Goal: Find specific page/section: Find specific page/section

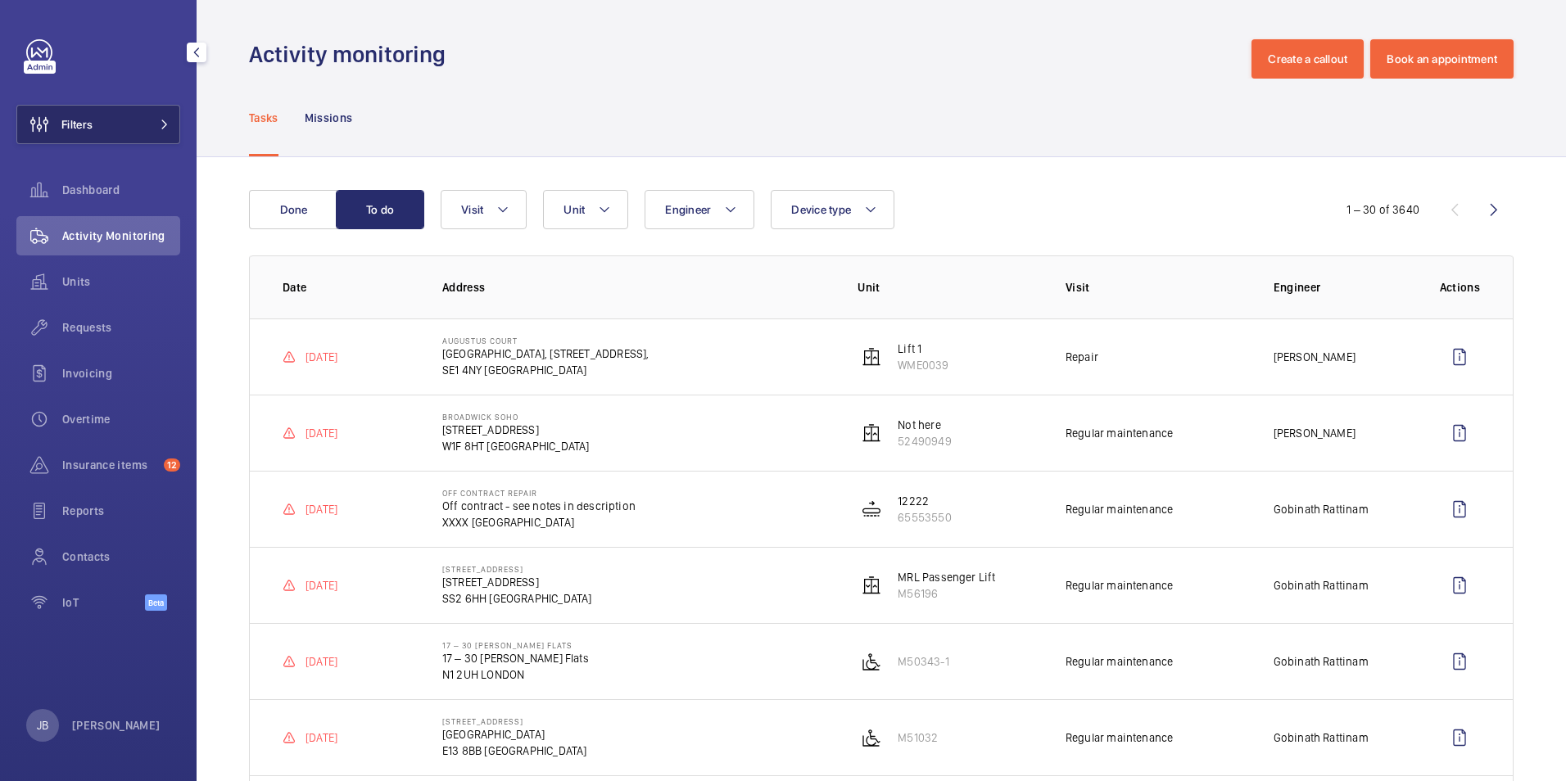
click at [77, 117] on span "Filters" at bounding box center [76, 124] width 31 height 16
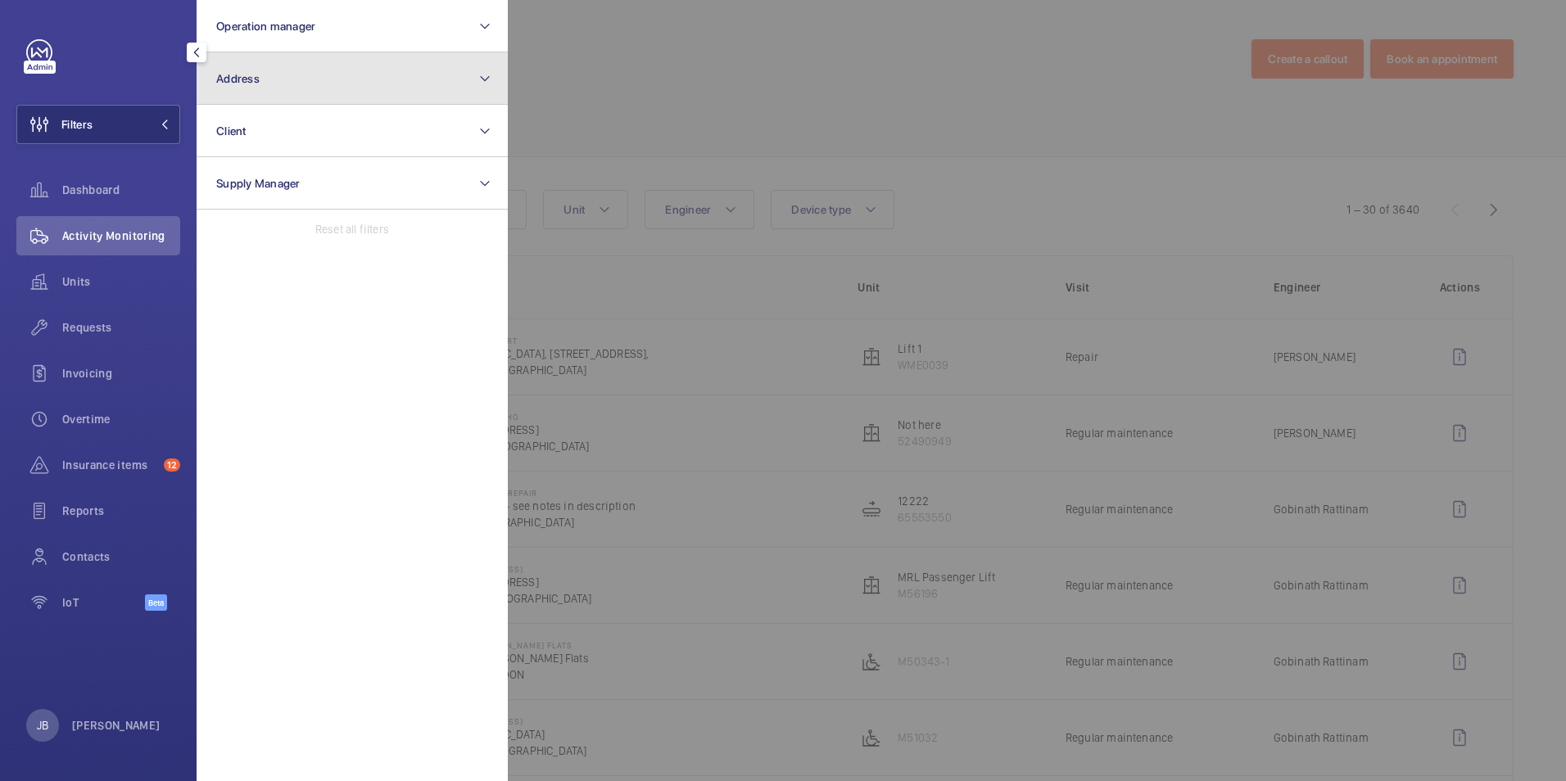
click at [289, 75] on button "Address" at bounding box center [352, 78] width 311 height 52
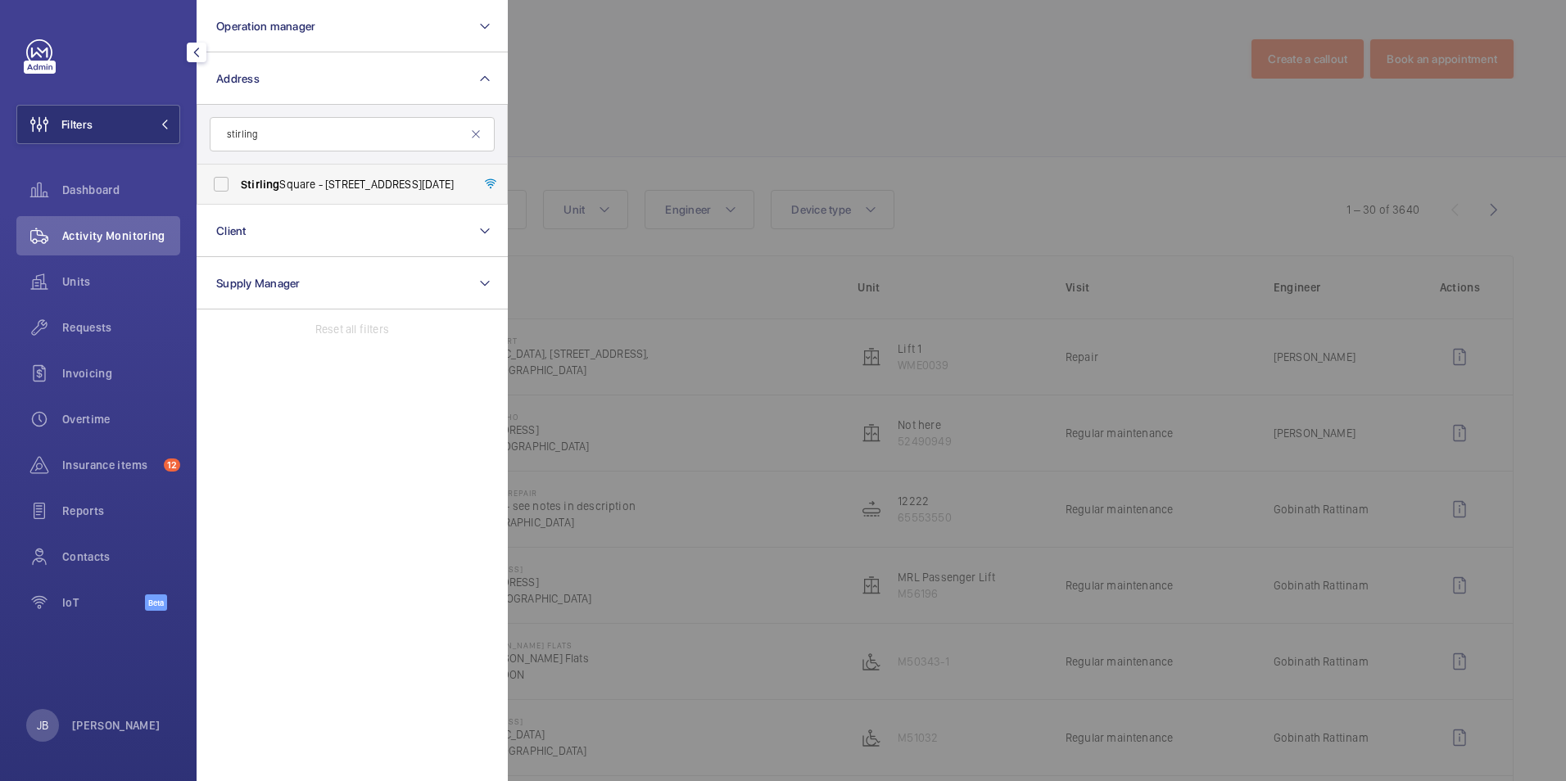
type input "stirling"
click at [217, 183] on label "[GEOGRAPHIC_DATA] - [STREET_ADDRESS][DATE]" at bounding box center [339, 184] width 285 height 39
click at [217, 183] on input "[GEOGRAPHIC_DATA] - [STREET_ADDRESS][DATE]" at bounding box center [221, 184] width 33 height 33
checkbox input "true"
click at [649, 120] on div at bounding box center [1291, 390] width 1566 height 781
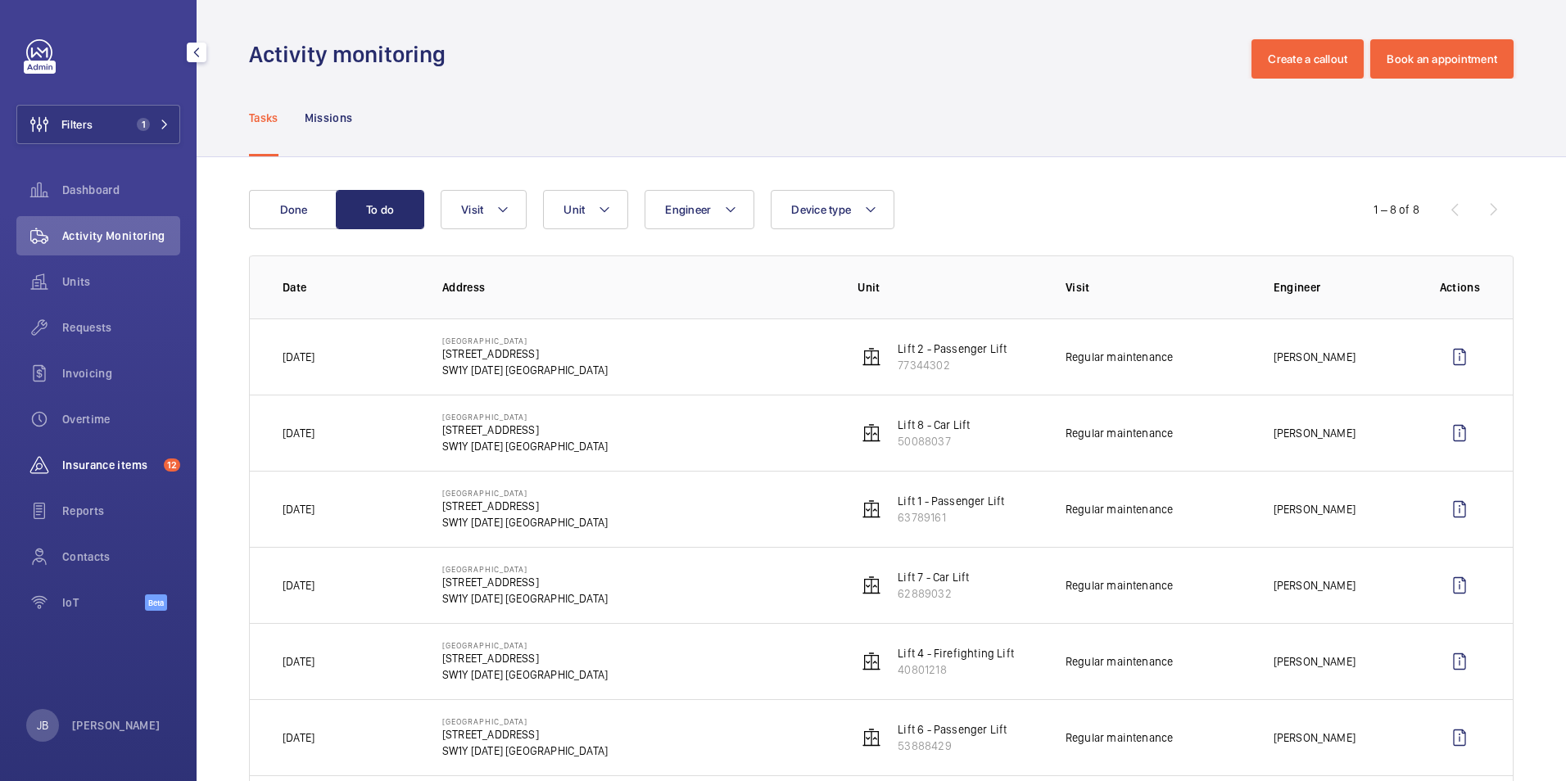
click at [122, 459] on span "Insurance items" at bounding box center [109, 465] width 95 height 16
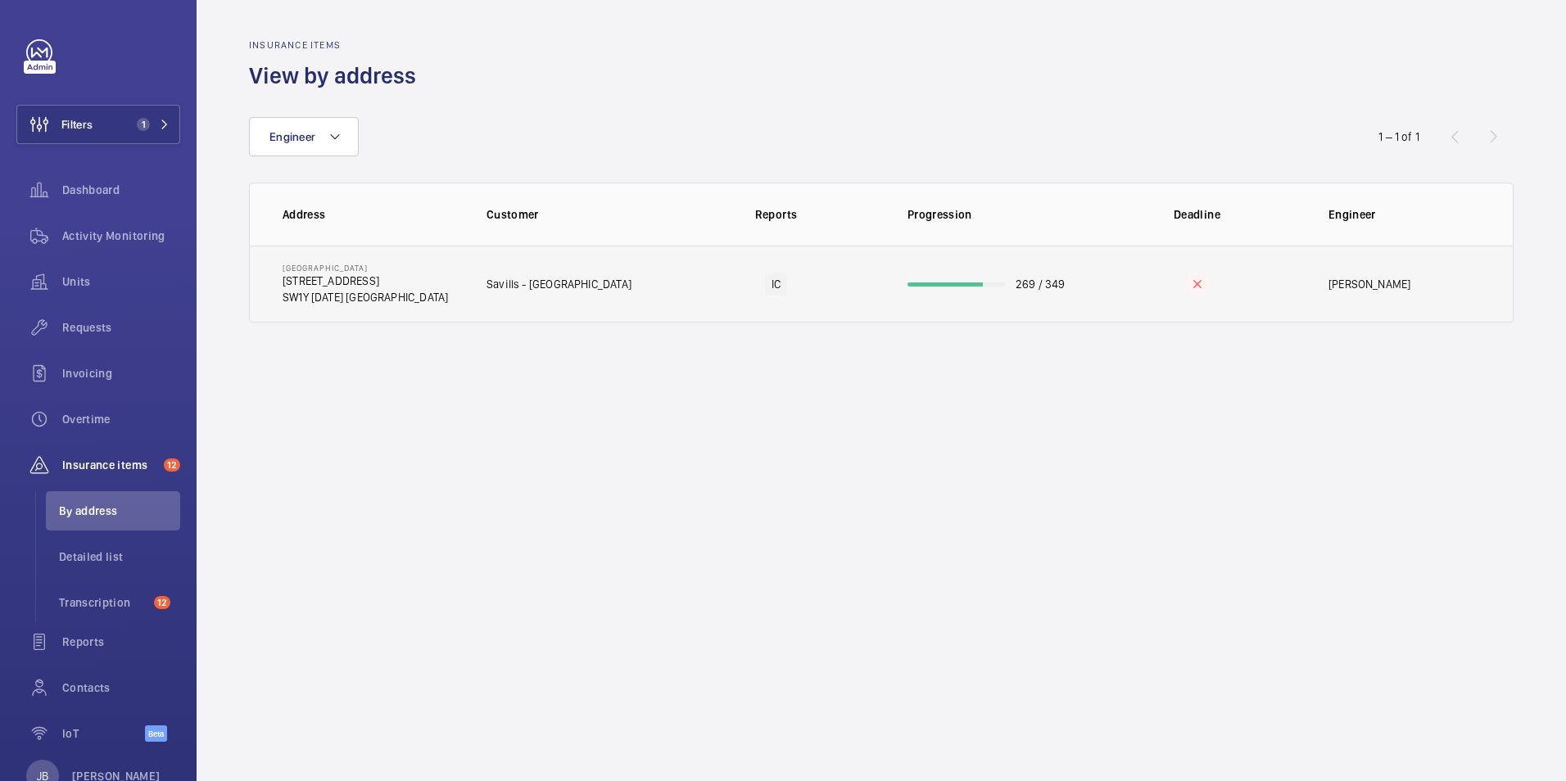
click at [643, 287] on td "Savills - [GEOGRAPHIC_DATA]" at bounding box center [565, 284] width 211 height 77
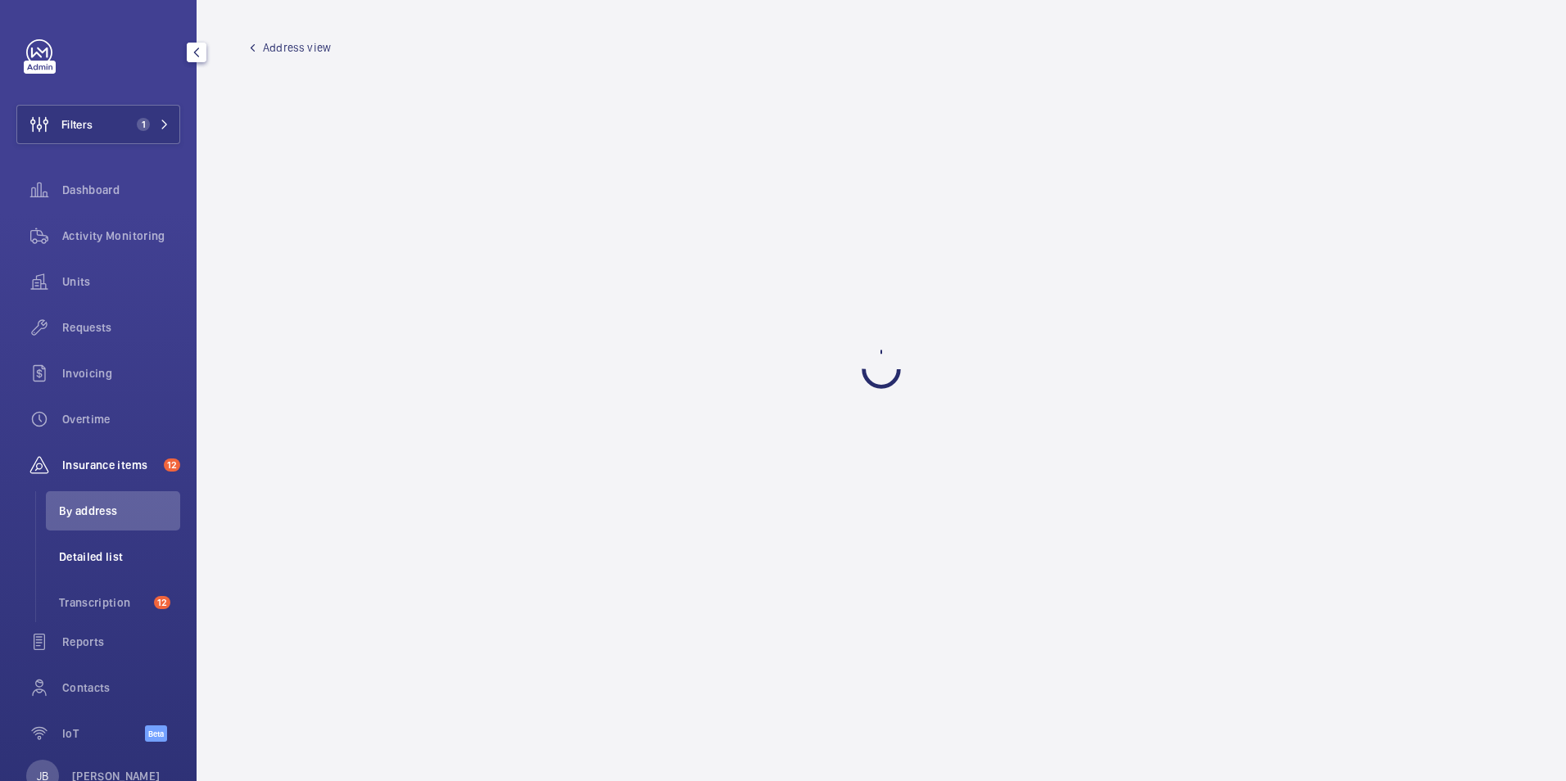
click at [99, 568] on li "Detailed list" at bounding box center [113, 556] width 134 height 39
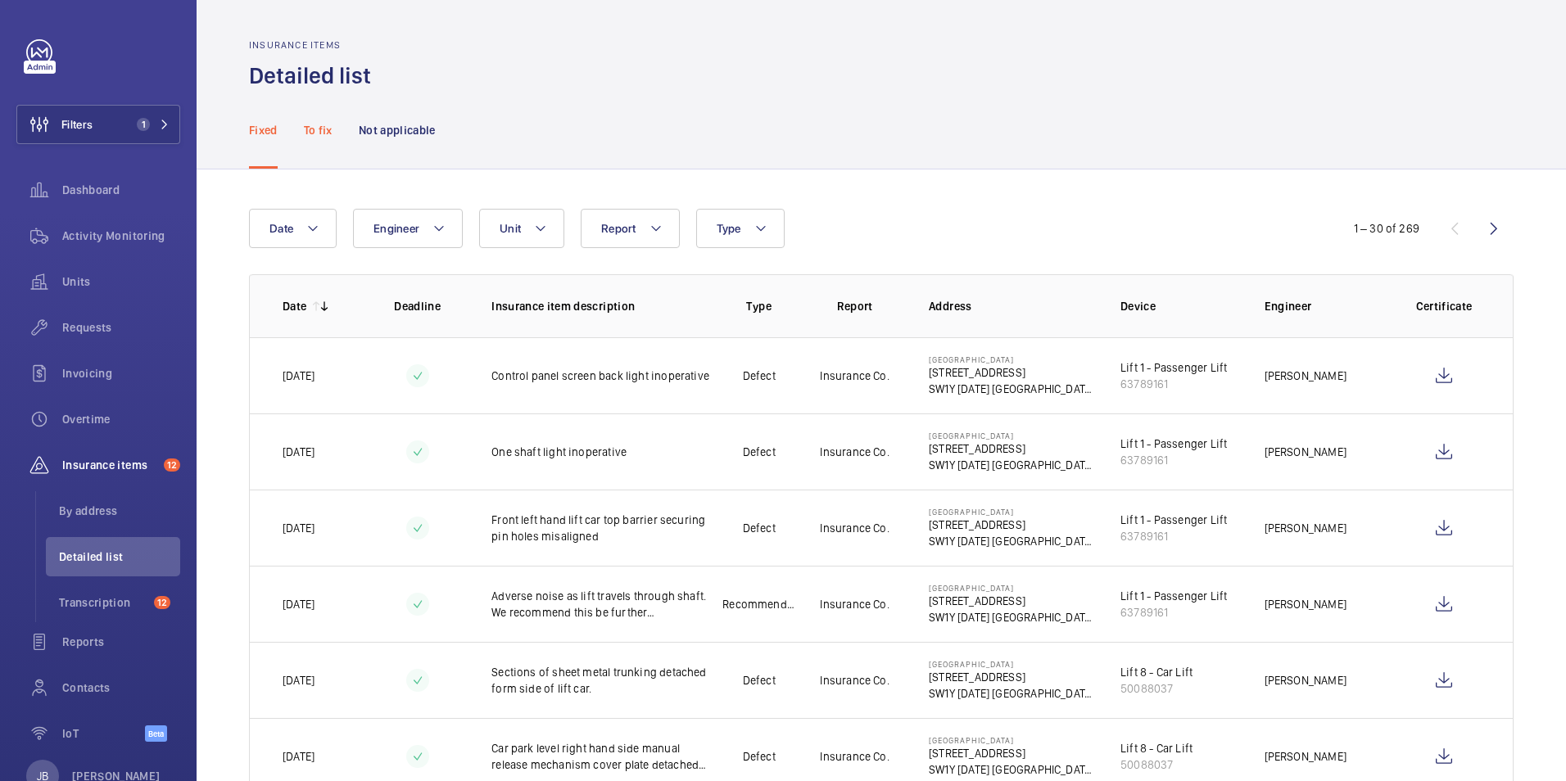
click at [308, 129] on p "To fix" at bounding box center [318, 130] width 29 height 16
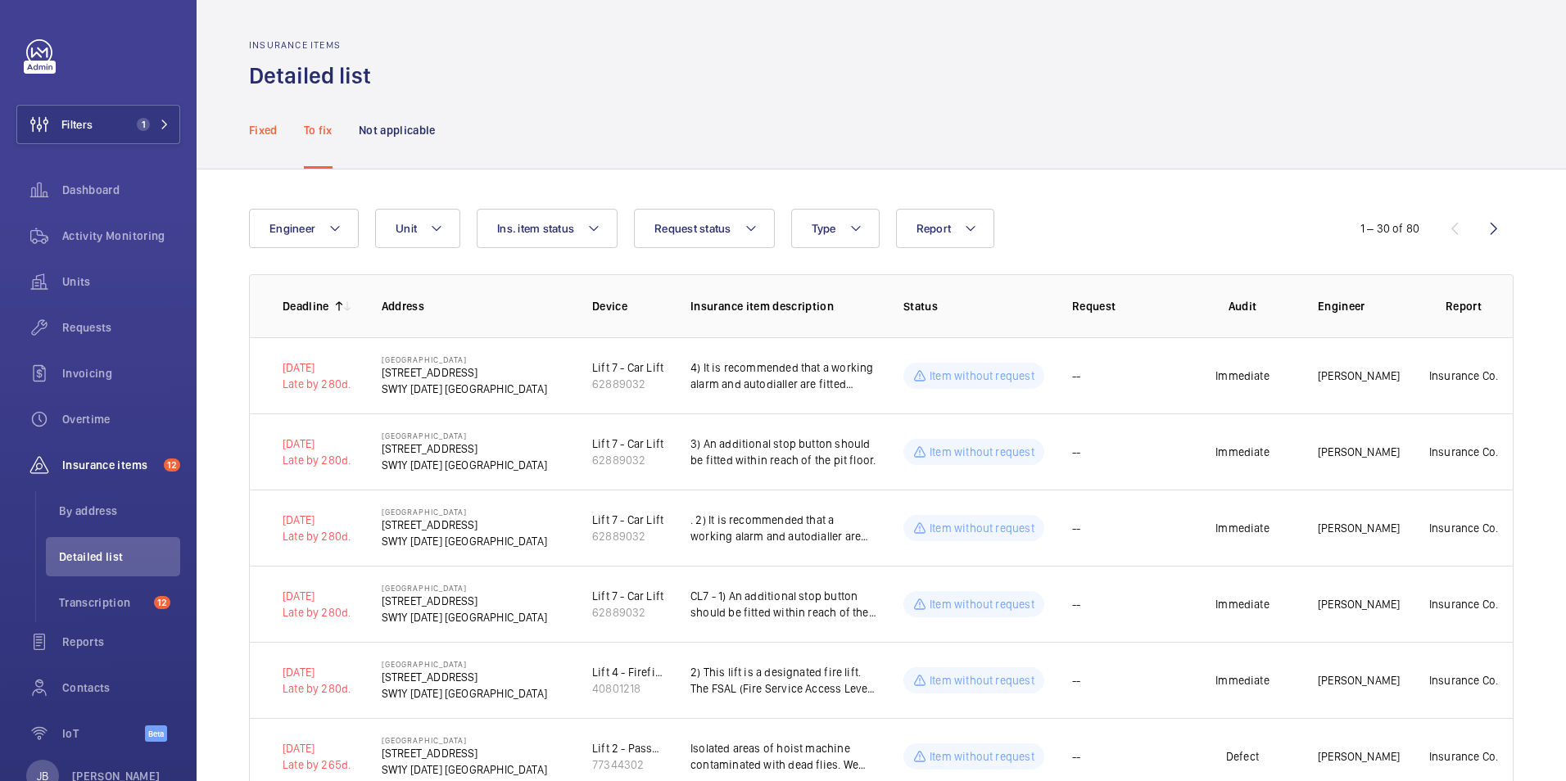
click at [254, 133] on p "Fixed" at bounding box center [263, 130] width 29 height 16
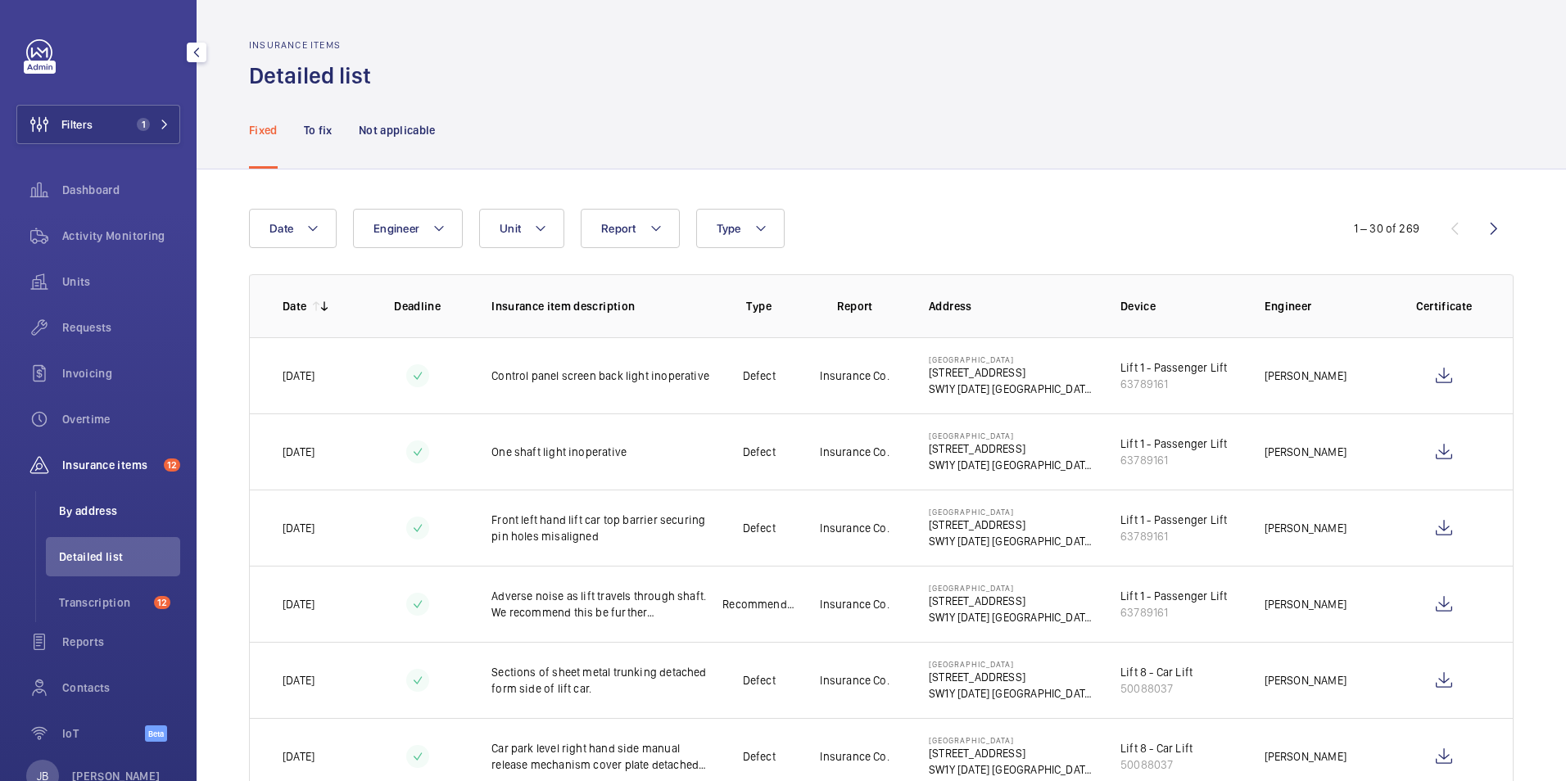
click at [84, 523] on li "By address" at bounding box center [113, 510] width 134 height 39
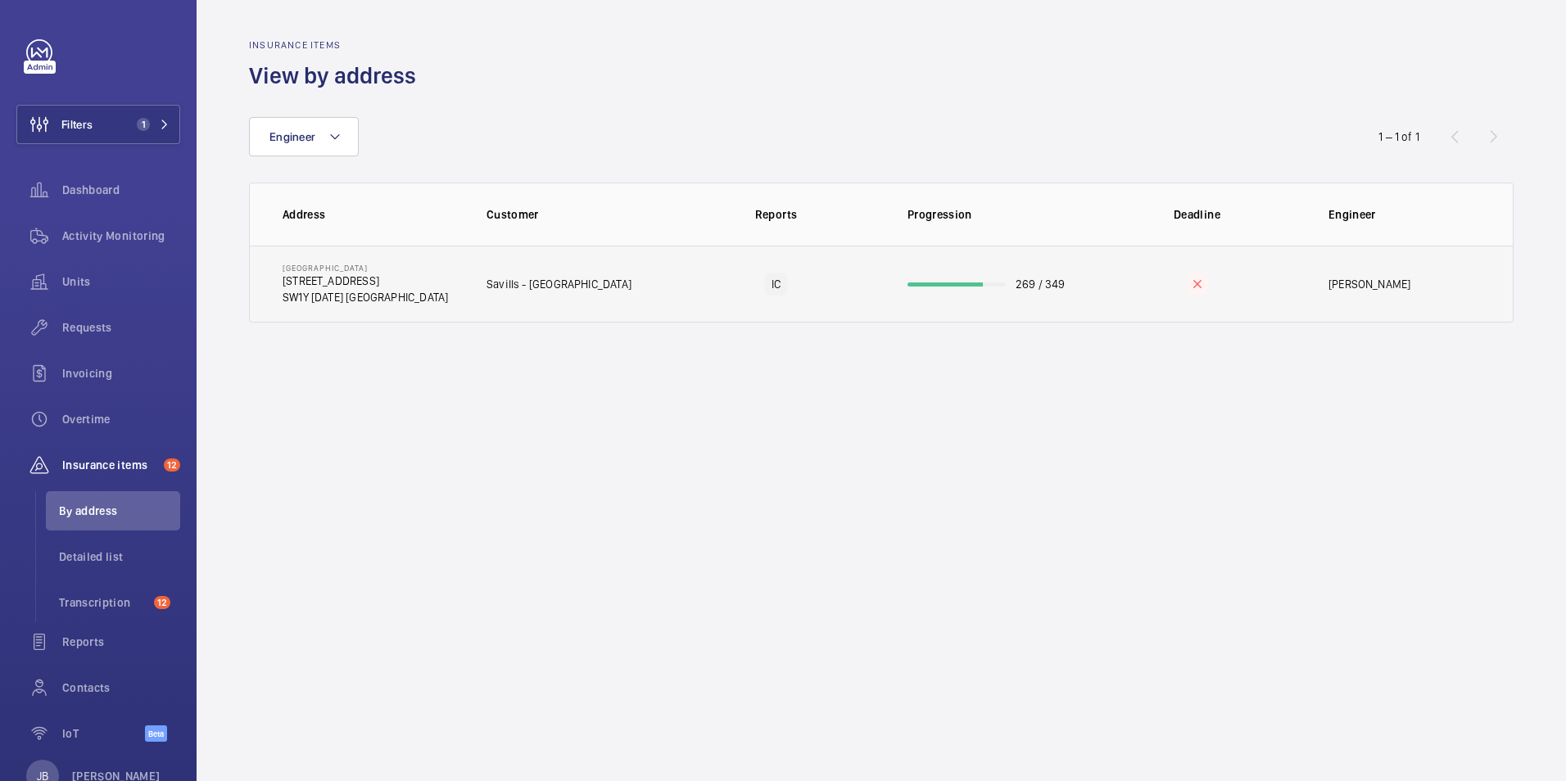
click at [665, 290] on td "Savills - [GEOGRAPHIC_DATA]" at bounding box center [565, 284] width 211 height 77
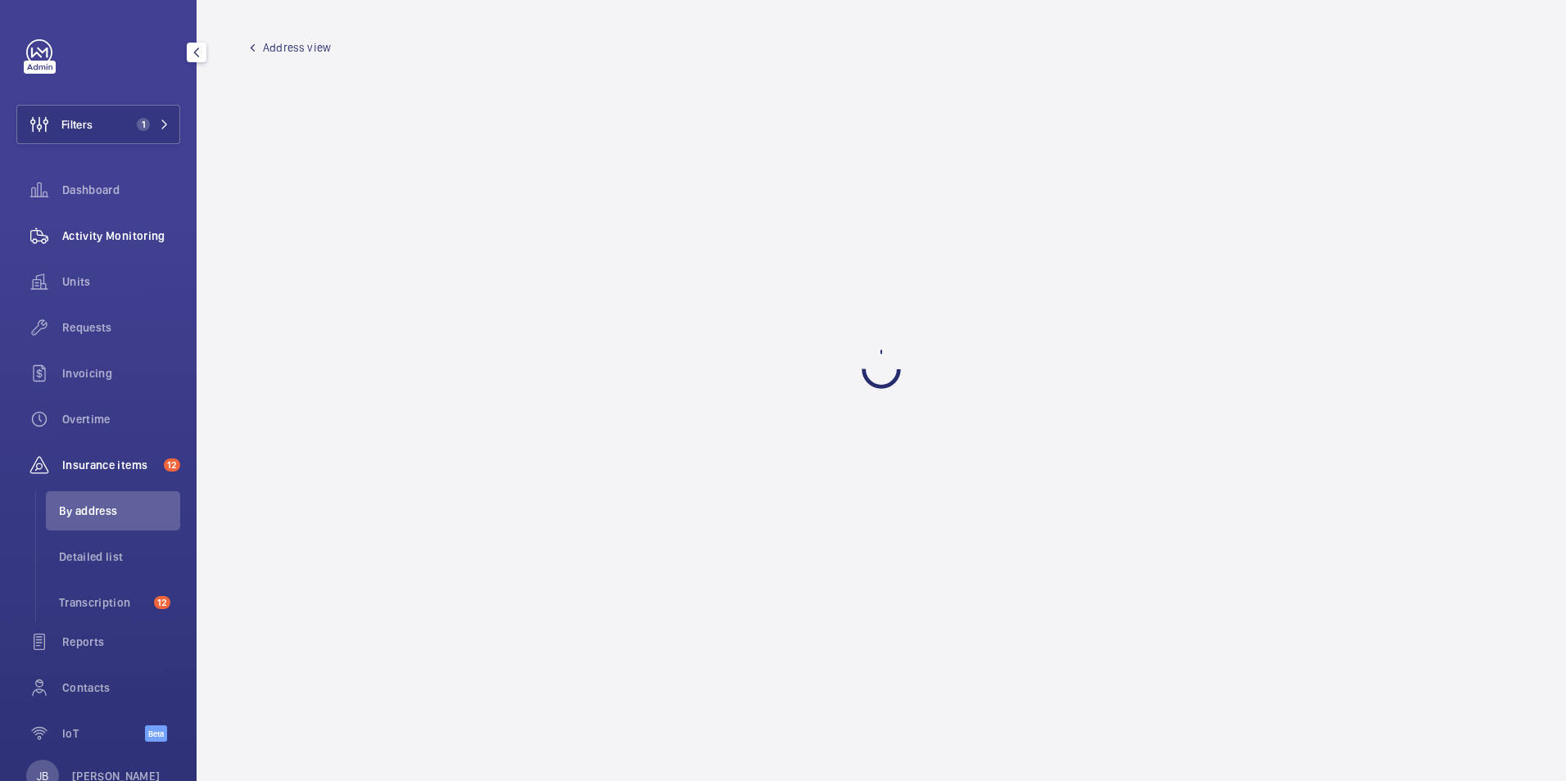
click at [93, 230] on span "Activity Monitoring" at bounding box center [121, 236] width 118 height 16
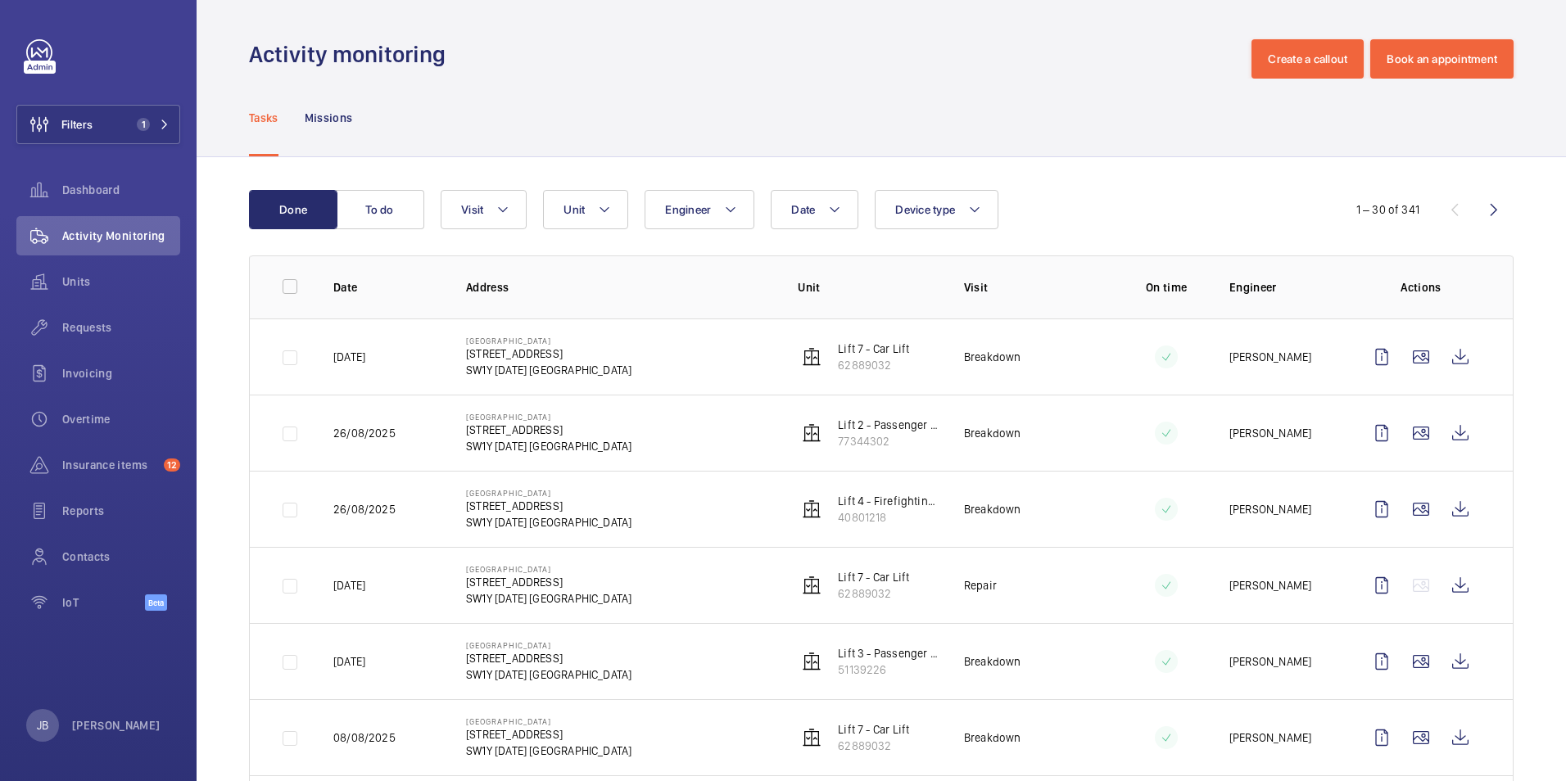
click at [844, 120] on div "Tasks Missions" at bounding box center [881, 118] width 1265 height 78
click at [111, 129] on button "Filters 1" at bounding box center [98, 124] width 164 height 39
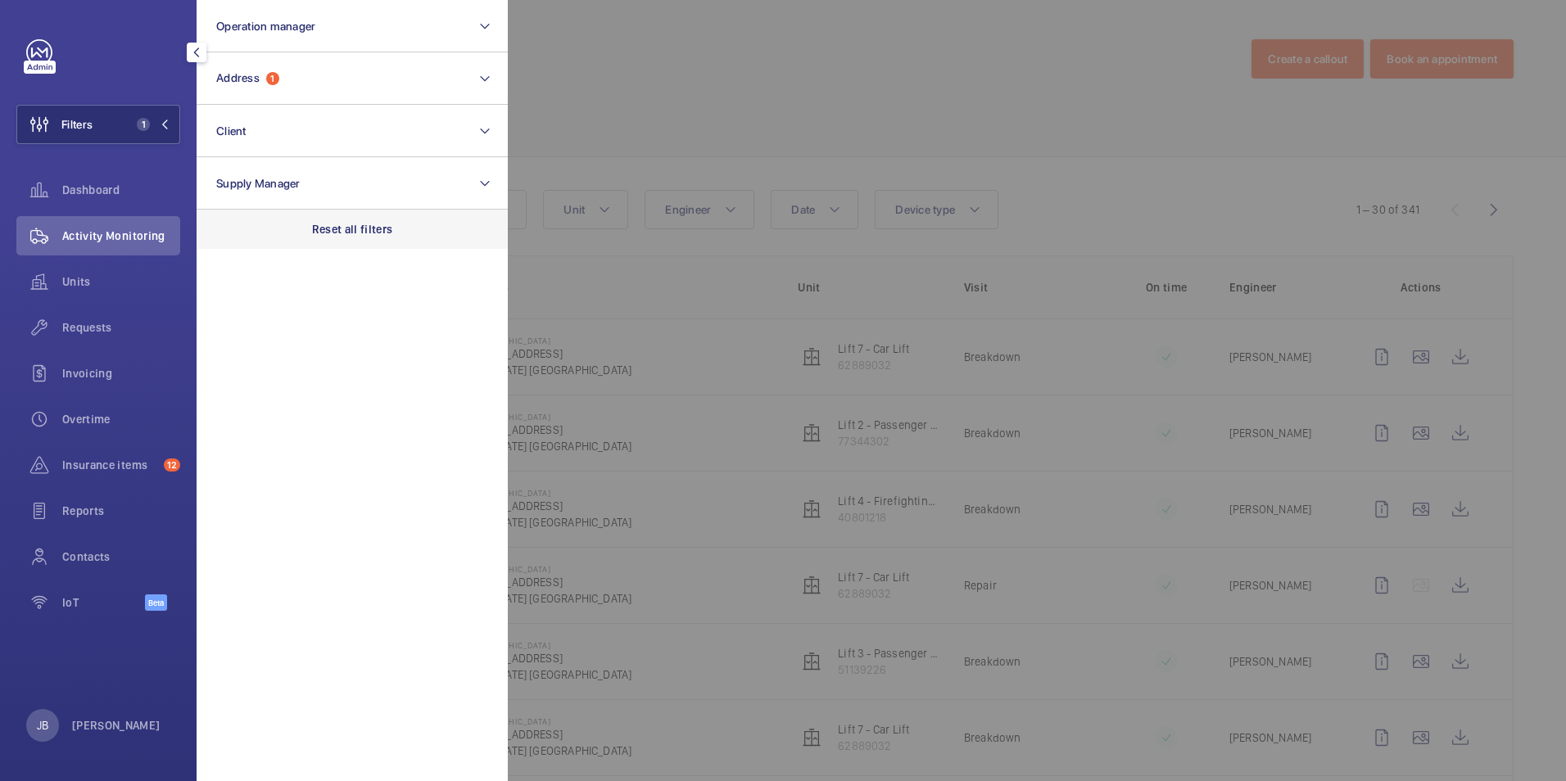
click at [362, 228] on p "Reset all filters" at bounding box center [352, 229] width 81 height 16
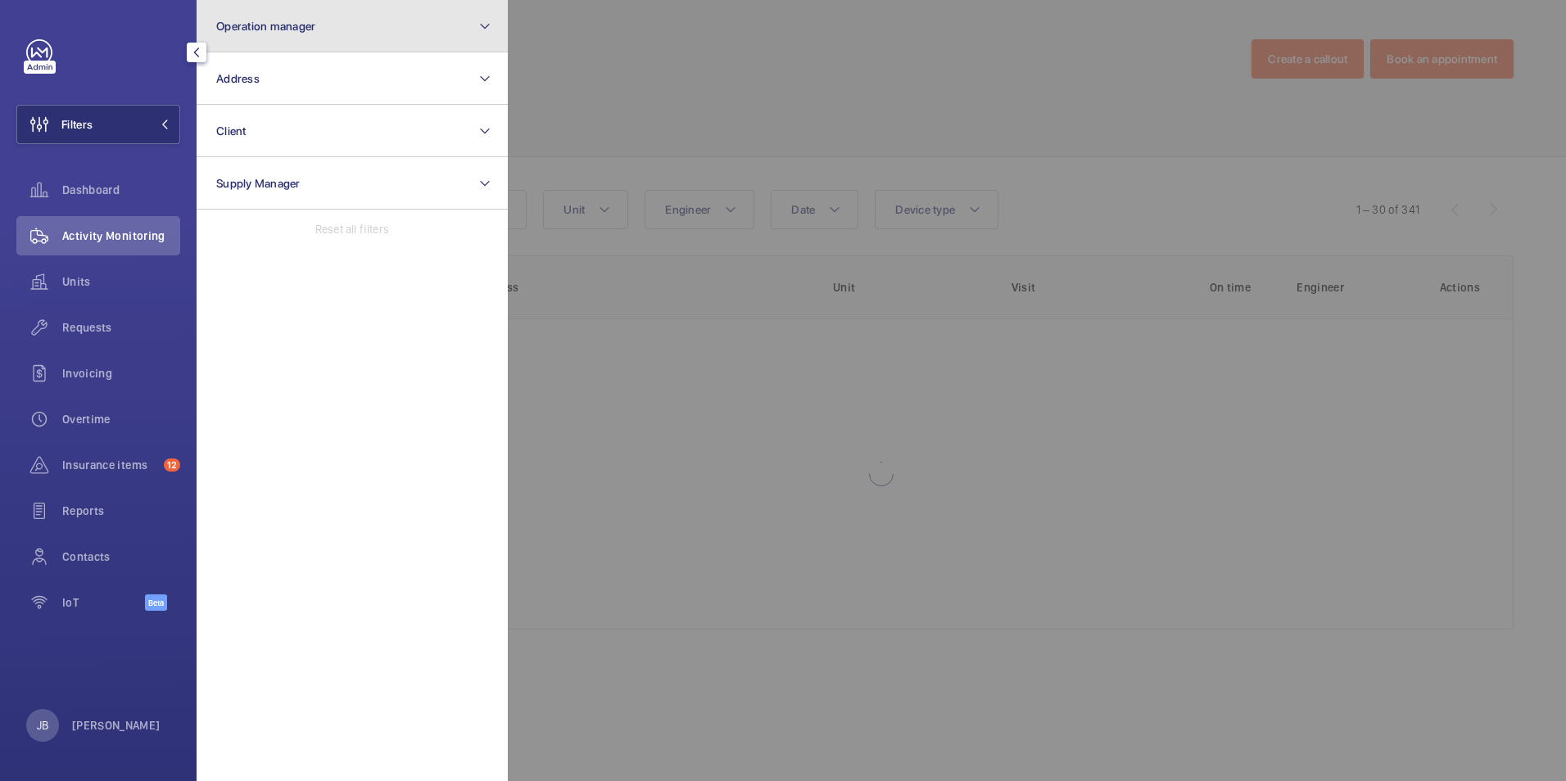
click at [324, 20] on button "Operation manager" at bounding box center [352, 26] width 311 height 52
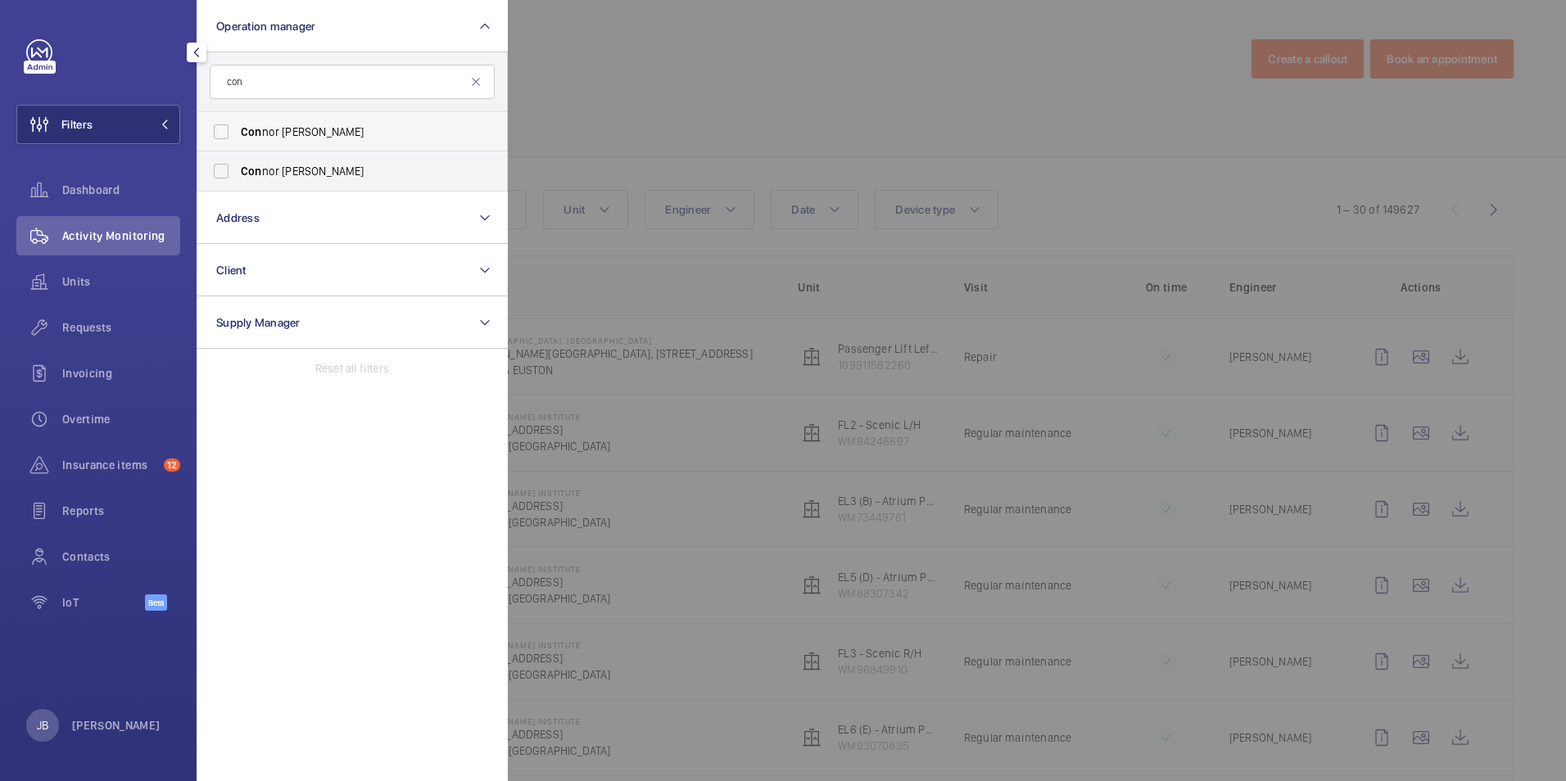
type input "con"
click at [224, 137] on label "Con nor [PERSON_NAME]" at bounding box center [339, 131] width 285 height 39
click at [224, 137] on input "Con nor [PERSON_NAME]" at bounding box center [221, 131] width 33 height 33
checkbox input "true"
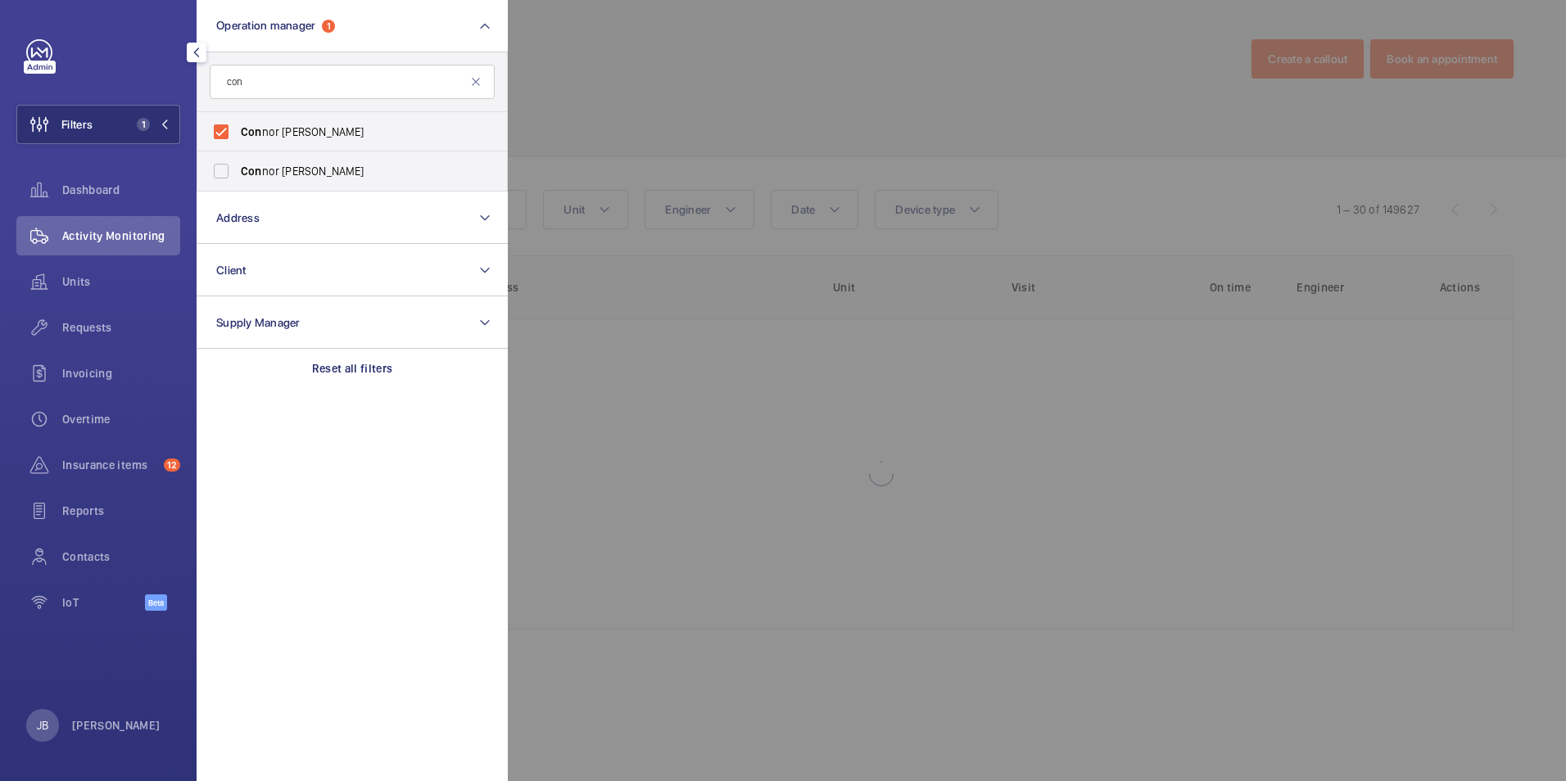
click at [665, 100] on div at bounding box center [1291, 390] width 1566 height 781
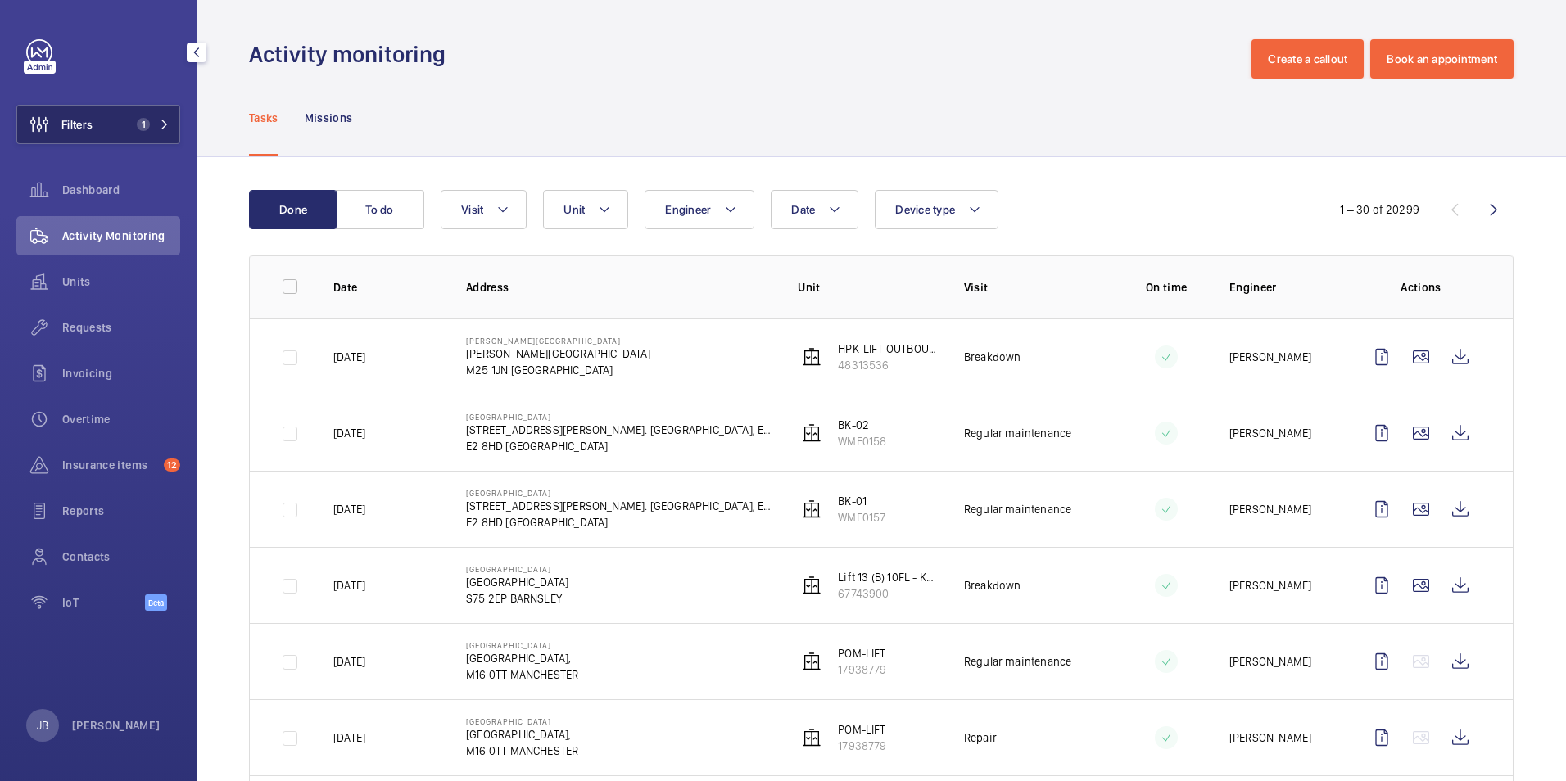
click at [70, 124] on span "Filters" at bounding box center [76, 124] width 31 height 16
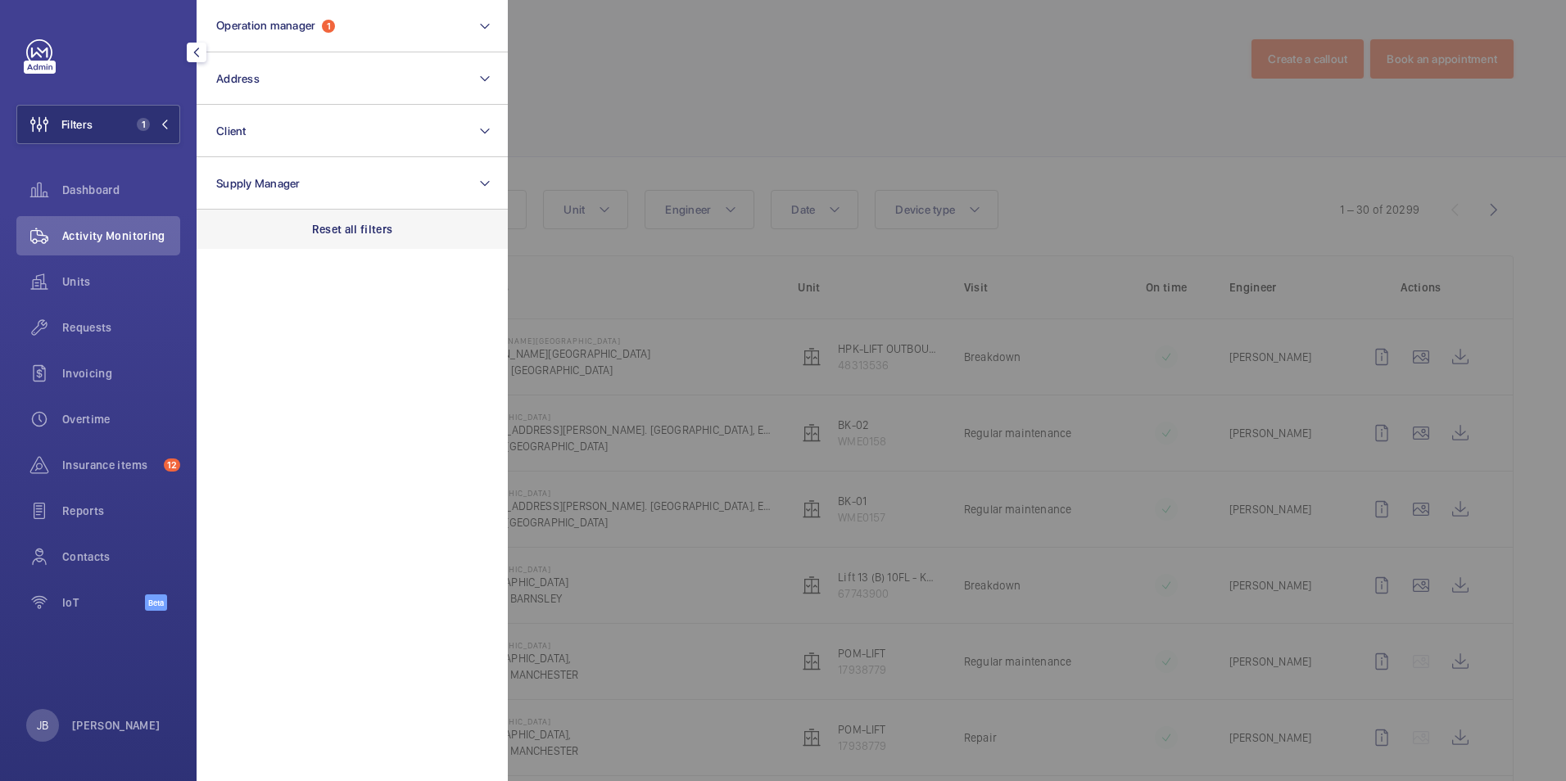
click at [358, 216] on div "Reset all filters" at bounding box center [352, 229] width 311 height 39
